Goal: Task Accomplishment & Management: Use online tool/utility

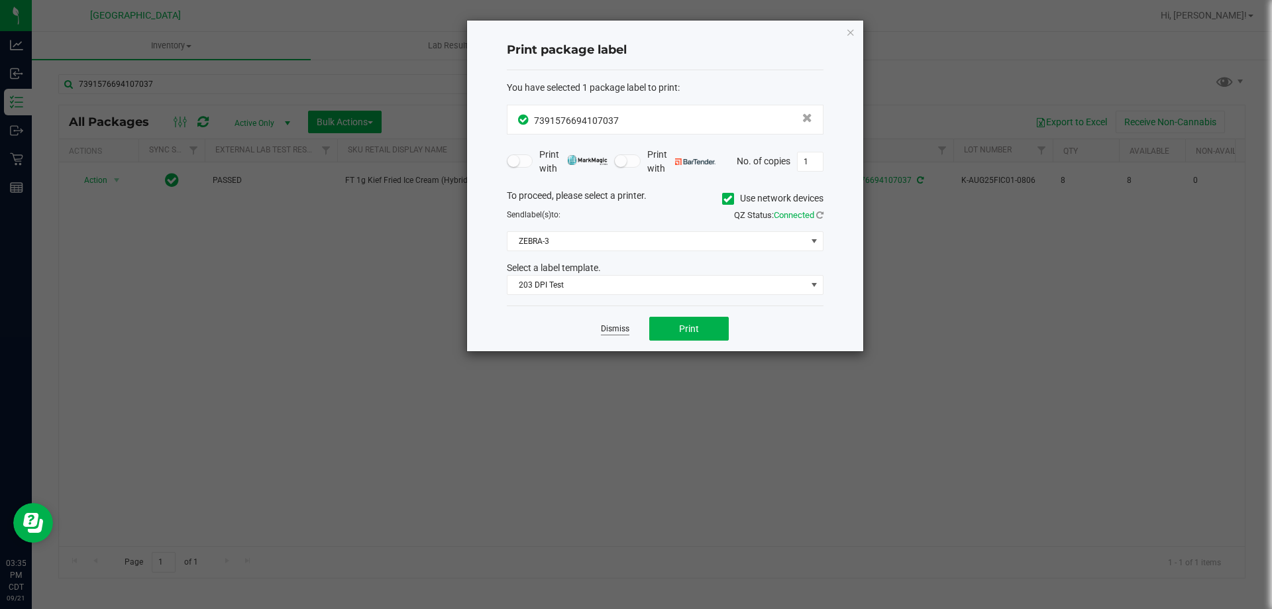
click at [624, 328] on link "Dismiss" at bounding box center [615, 328] width 28 height 11
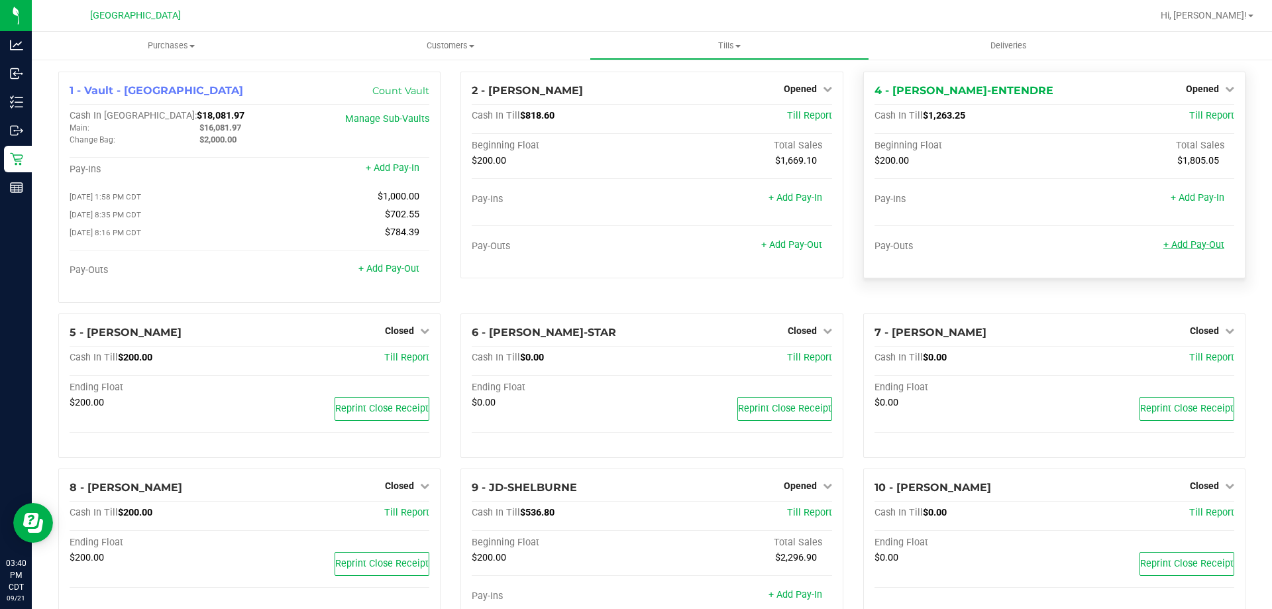
click at [1178, 246] on link "+ Add Pay-Out" at bounding box center [1194, 244] width 61 height 11
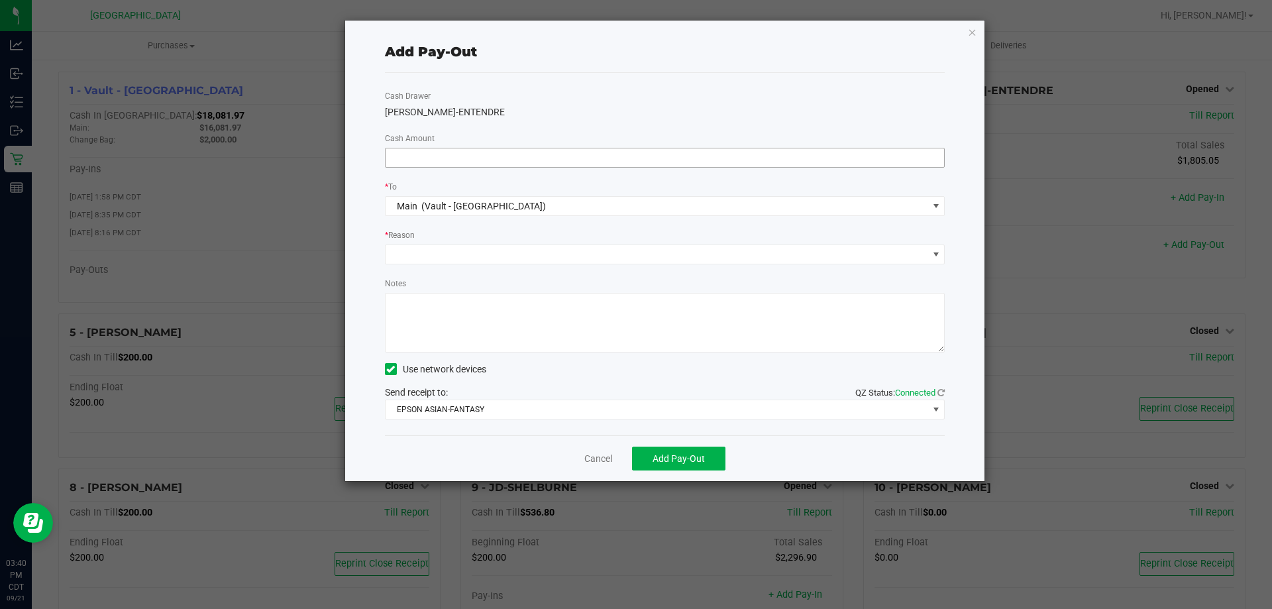
click at [516, 164] on input at bounding box center [665, 157] width 559 height 19
type input "$1,000.00"
click at [512, 251] on span at bounding box center [657, 254] width 543 height 19
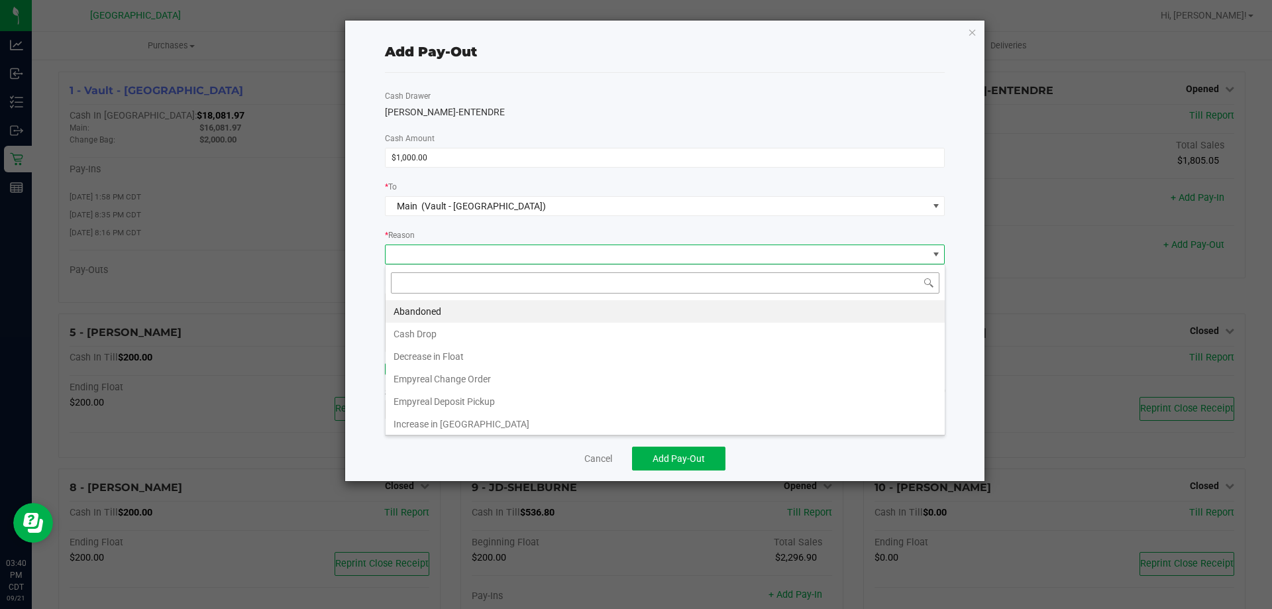
scroll to position [20, 560]
click at [470, 336] on li "Cash Drop" at bounding box center [665, 334] width 559 height 23
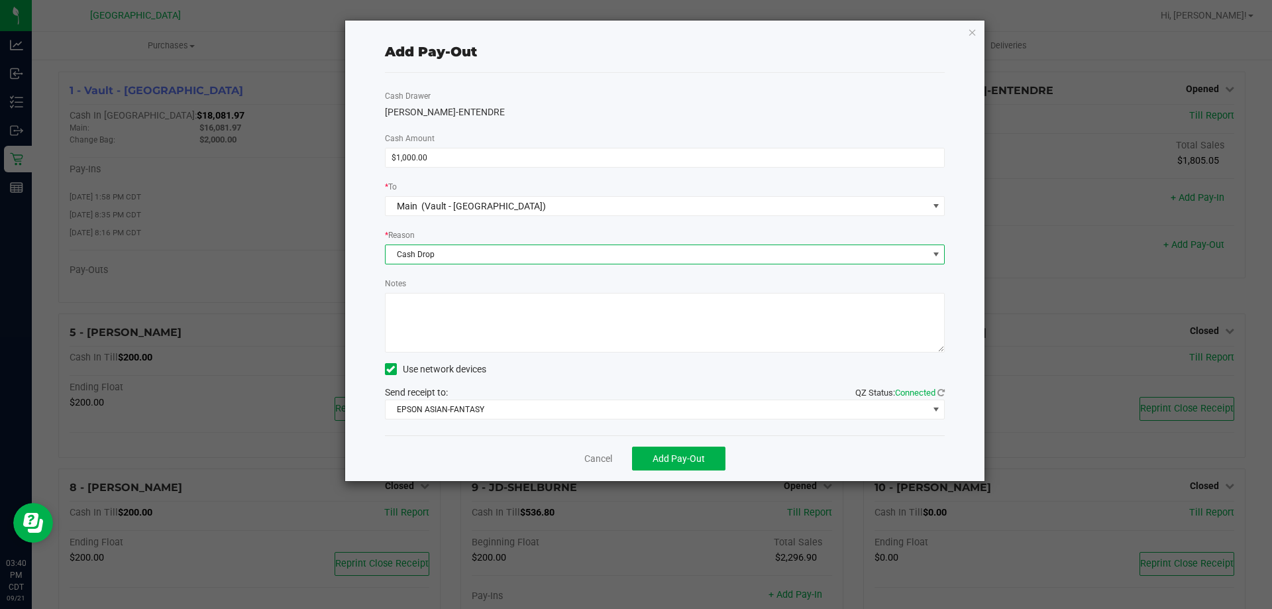
click at [470, 336] on textarea "Notes" at bounding box center [665, 323] width 561 height 60
type textarea "CJS"
click at [677, 461] on span "Add Pay-Out" at bounding box center [679, 458] width 52 height 11
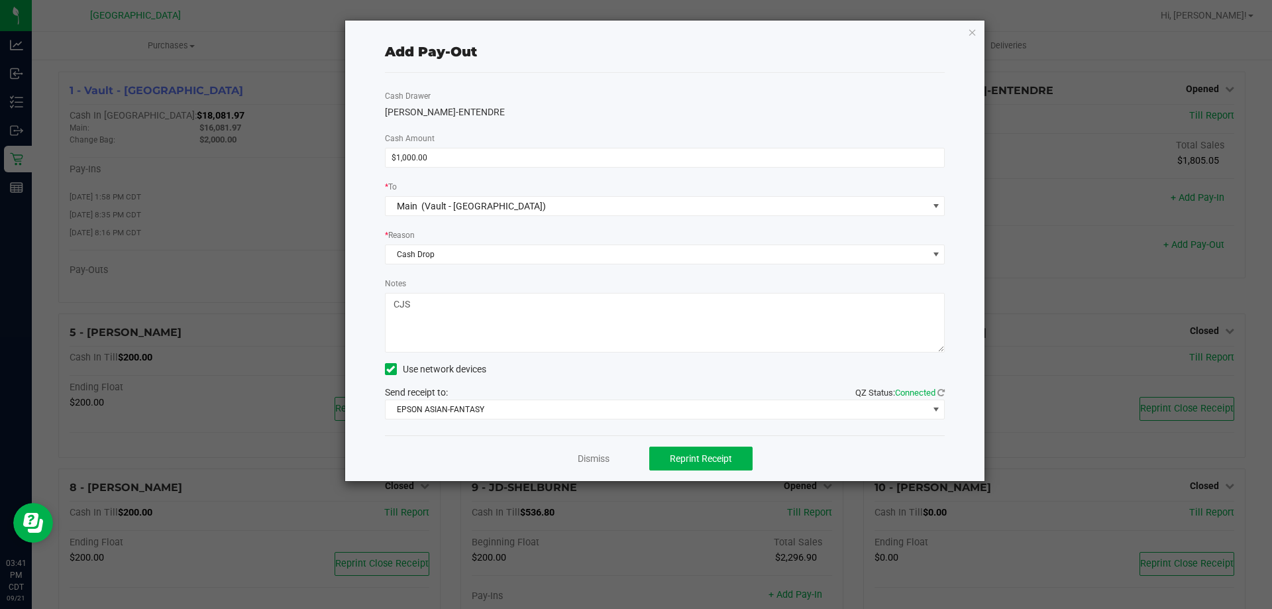
click at [604, 469] on div "Dismiss Reprint Receipt" at bounding box center [665, 458] width 561 height 46
click at [604, 468] on div "Dismiss Reprint Receipt" at bounding box center [665, 458] width 561 height 46
click at [598, 456] on link "Dismiss" at bounding box center [594, 459] width 32 height 14
